Goal: Information Seeking & Learning: Learn about a topic

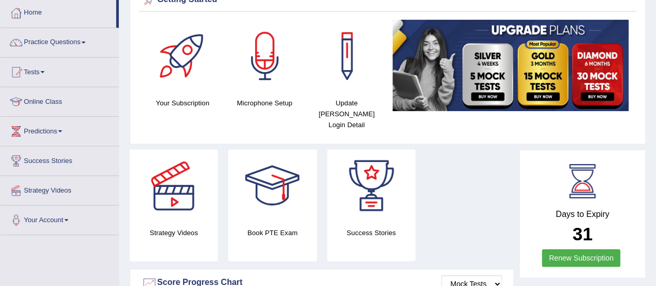
scroll to position [47, 0]
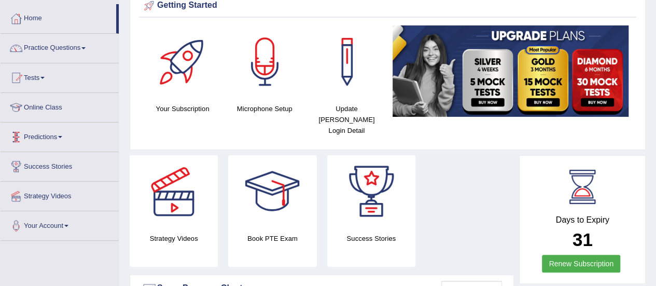
click at [46, 107] on link "Online Class" at bounding box center [60, 106] width 118 height 26
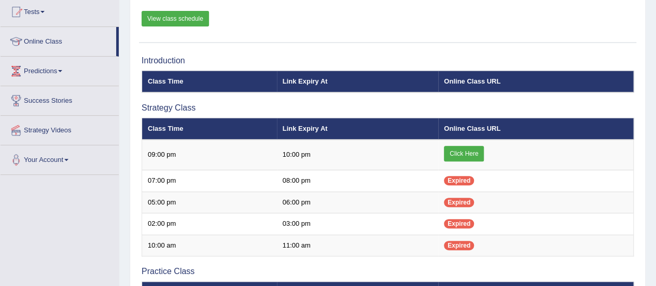
scroll to position [117, 0]
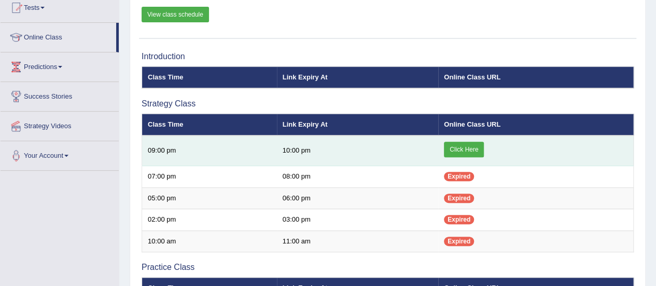
click at [466, 144] on link "Click Here" at bounding box center [464, 150] width 40 height 16
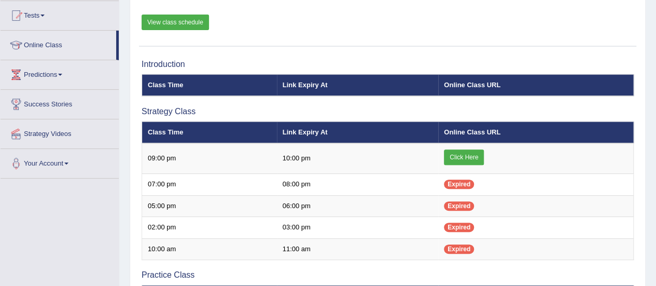
scroll to position [111, 0]
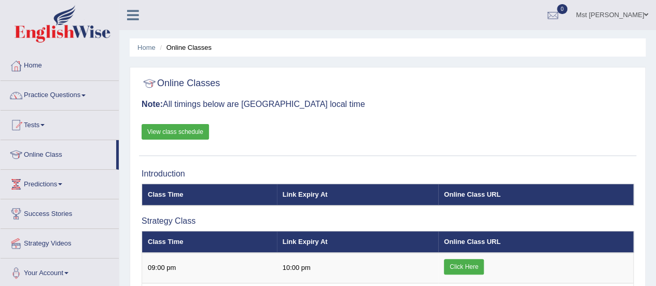
click at [35, 125] on link "Tests" at bounding box center [60, 123] width 118 height 26
click at [35, 123] on link "Tests" at bounding box center [60, 123] width 118 height 26
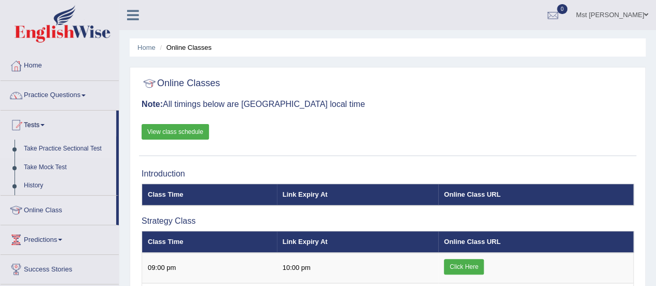
click at [42, 148] on link "Take Practice Sectional Test" at bounding box center [67, 148] width 97 height 19
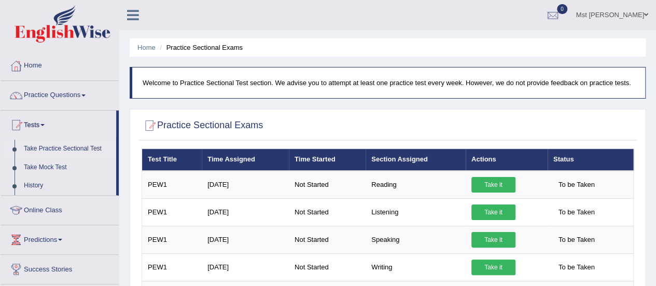
drag, startPoint x: 658, startPoint y: 75, endPoint x: 663, endPoint y: 51, distance: 23.9
click at [655, 51] on html "Toggle navigation Home Practice Questions Speaking Practice Read Aloud Repeat S…" at bounding box center [328, 143] width 656 height 286
click at [68, 93] on link "Practice Questions" at bounding box center [60, 94] width 118 height 26
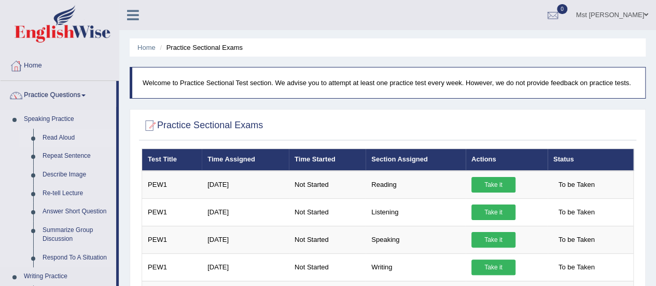
click at [67, 135] on link "Read Aloud" at bounding box center [77, 138] width 78 height 19
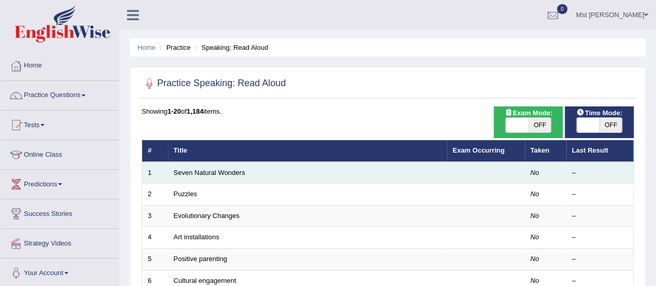
click at [264, 173] on td "Seven Natural Wonders" at bounding box center [307, 173] width 279 height 22
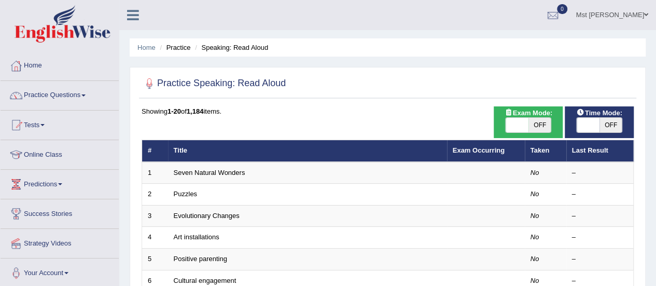
click at [599, 129] on span "OFF" at bounding box center [610, 125] width 23 height 15
checkbox input "true"
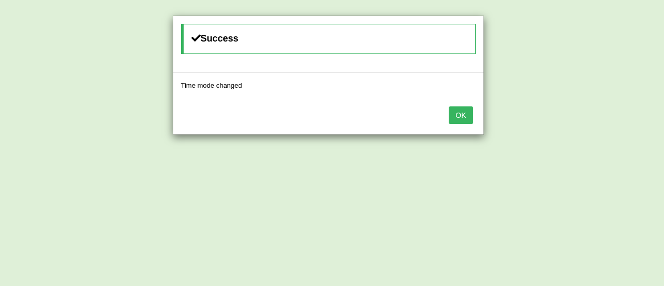
click at [462, 110] on button "OK" at bounding box center [460, 115] width 24 height 18
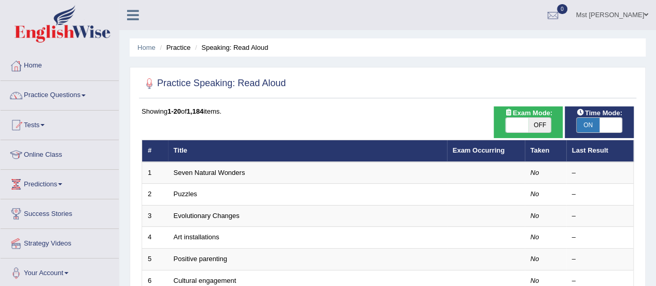
click at [541, 124] on span "OFF" at bounding box center [539, 125] width 23 height 15
checkbox input "true"
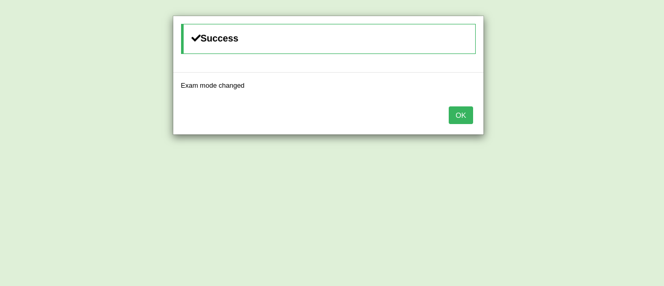
click at [463, 114] on button "OK" at bounding box center [460, 115] width 24 height 18
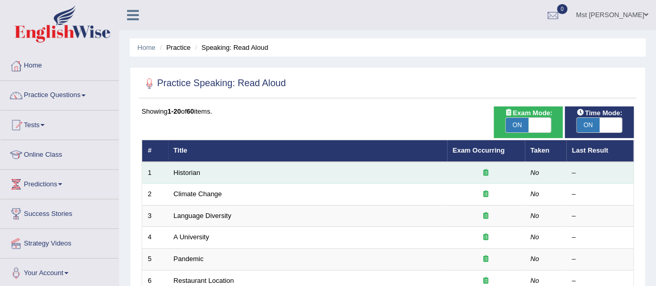
click at [467, 175] on div at bounding box center [486, 173] width 66 height 10
click at [487, 171] on icon at bounding box center [485, 172] width 5 height 7
click at [197, 172] on link "Historian" at bounding box center [187, 172] width 26 height 8
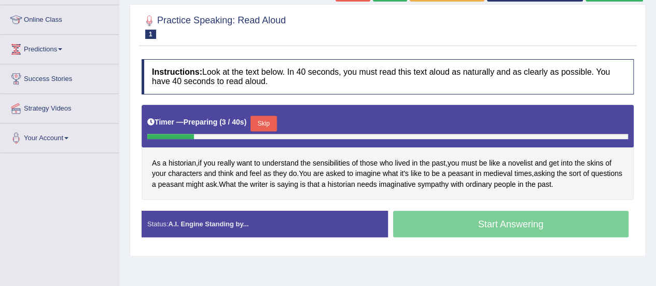
scroll to position [135, 0]
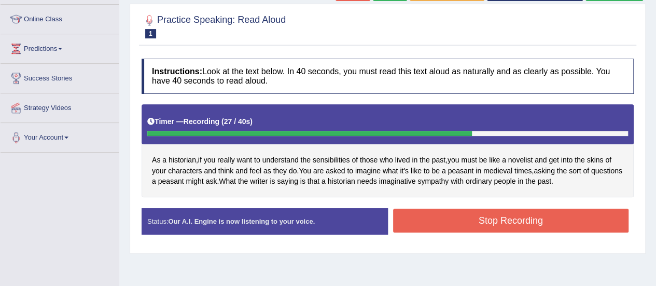
click at [430, 224] on button "Stop Recording" at bounding box center [511, 220] width 236 height 24
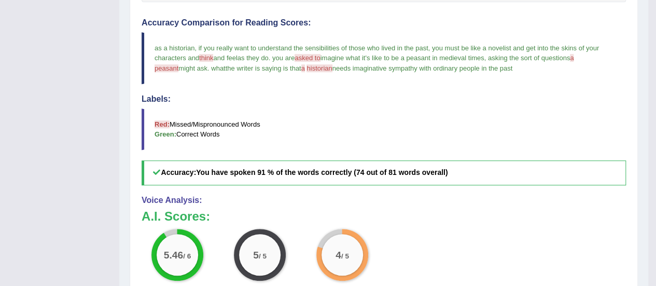
scroll to position [329, 0]
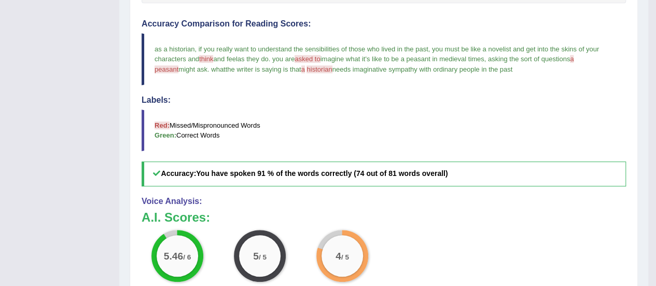
click at [318, 55] on span "asked to" at bounding box center [306, 59] width 25 height 8
click at [316, 55] on span "asked to" at bounding box center [306, 59] width 25 height 8
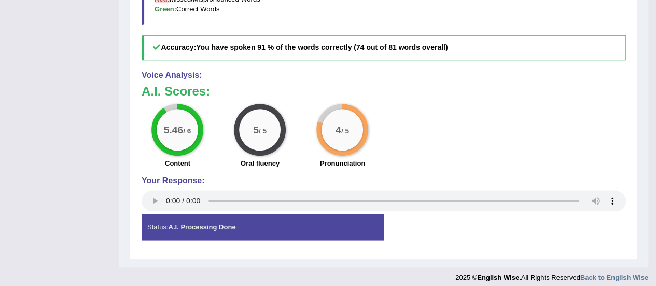
scroll to position [459, 0]
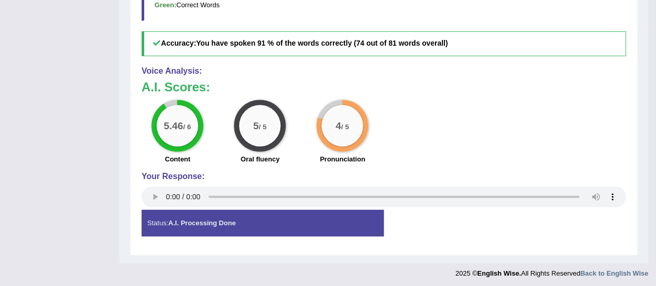
click at [264, 216] on div "Status: A.I. Processing Done" at bounding box center [263, 222] width 242 height 26
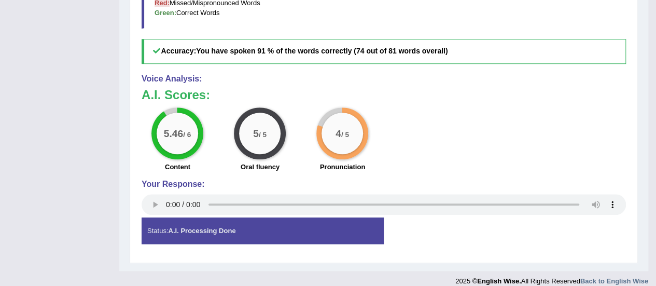
scroll to position [454, 0]
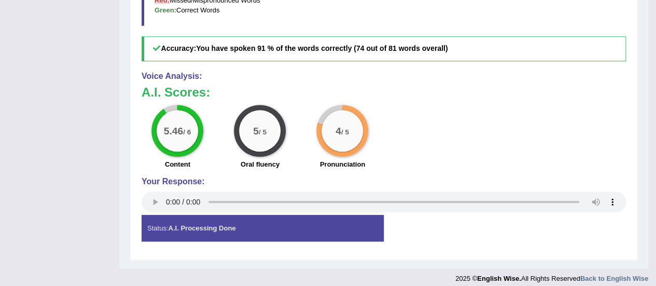
click at [209, 219] on div "Status: A.I. Processing Done" at bounding box center [263, 228] width 242 height 26
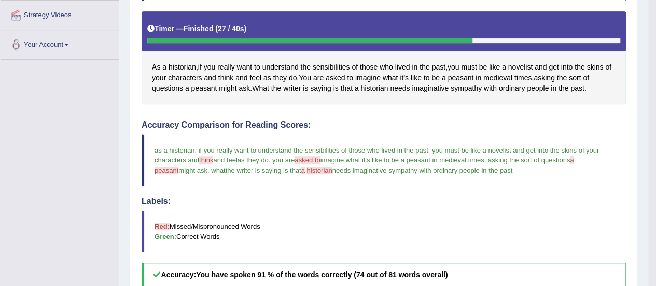
scroll to position [0, 0]
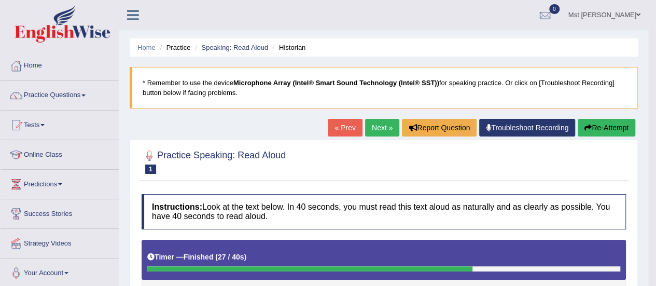
click at [30, 67] on link "Home" at bounding box center [60, 64] width 118 height 26
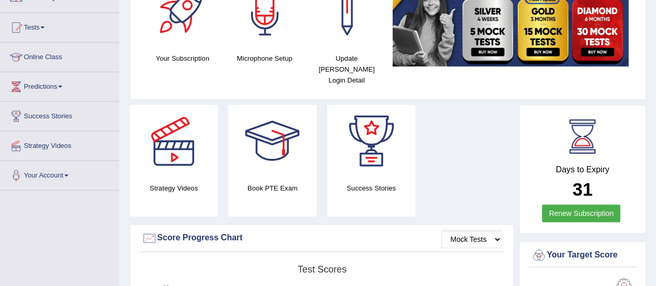
scroll to position [84, 0]
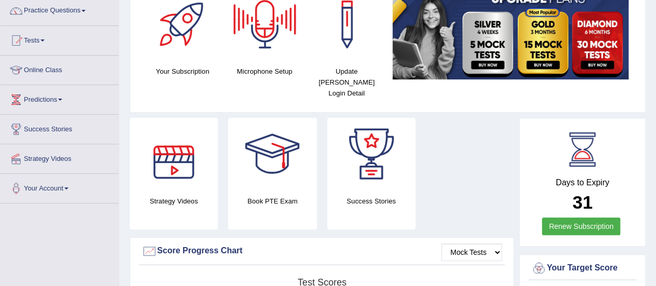
click at [182, 155] on div at bounding box center [173, 154] width 73 height 73
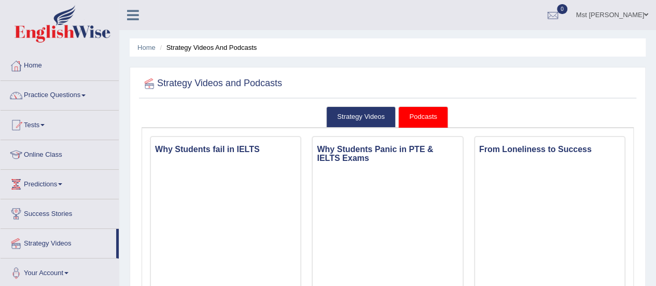
drag, startPoint x: 662, startPoint y: 61, endPoint x: 661, endPoint y: 37, distance: 23.3
click at [655, 37] on html "Toggle navigation Home Practice Questions Speaking Practice Read Aloud Repeat S…" at bounding box center [328, 143] width 656 height 286
click at [46, 64] on link "Home" at bounding box center [60, 64] width 118 height 26
